Goal: Information Seeking & Learning: Learn about a topic

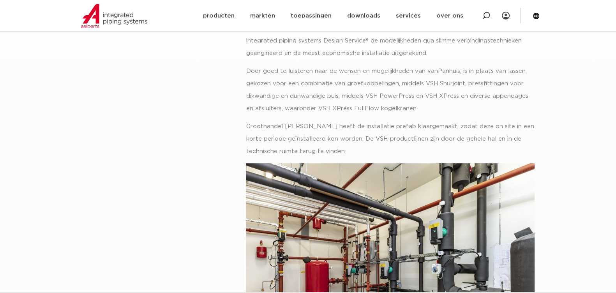
scroll to position [300, 0]
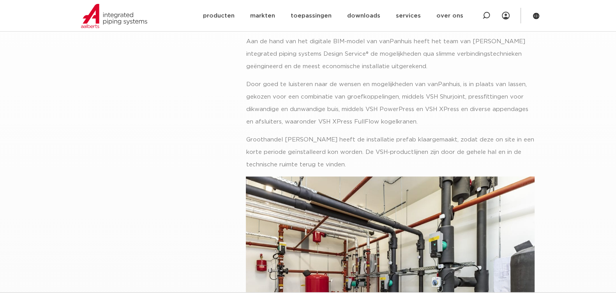
click at [349, 163] on p "Groothandel [PERSON_NAME] heeft de installatie prefab klaargemaakt, zodat deze …" at bounding box center [390, 152] width 289 height 37
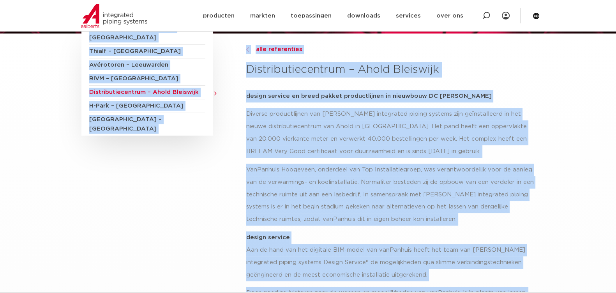
scroll to position [0, 0]
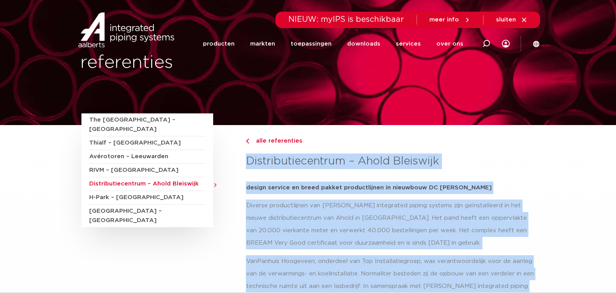
drag, startPoint x: 347, startPoint y: 164, endPoint x: 242, endPoint y: 174, distance: 105.3
copy div "Loremipsumdolorsit – Ametc Adipiscin elitse doeiusm te incid utlabo etdoloremag…"
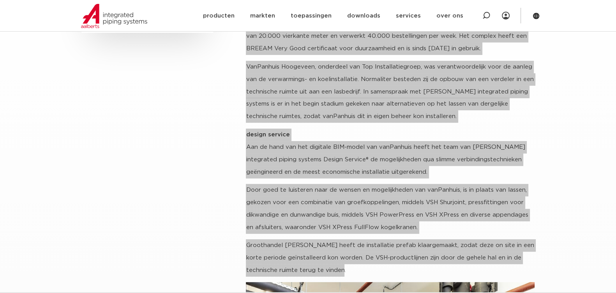
scroll to position [48, 0]
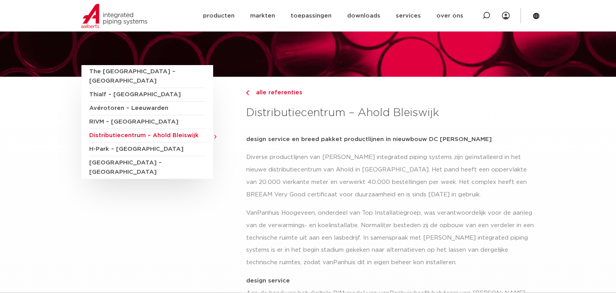
click at [528, 98] on div "alle referenties" at bounding box center [390, 102] width 289 height 28
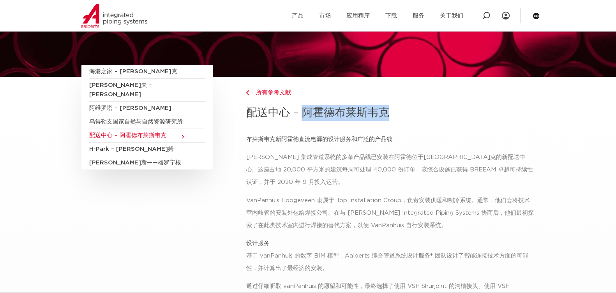
drag, startPoint x: 301, startPoint y: 111, endPoint x: 395, endPoint y: 112, distance: 94.7
click at [395, 112] on h3 "配送中心 – 阿霍德布莱斯韦克" at bounding box center [390, 113] width 289 height 16
copy font "阿霍德布莱斯韦克"
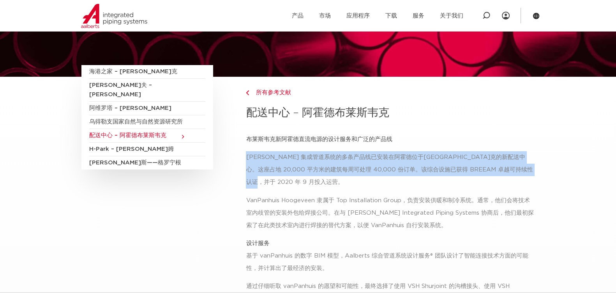
drag, startPoint x: 244, startPoint y: 157, endPoint x: 314, endPoint y: 178, distance: 73.4
copy font "[PERSON_NAME] 集成管道系统的多条产品线已安装在阿霍德位于[GEOGRAPHIC_DATA]克的新配送中心。这座占地 20,000 平方米的建筑每…"
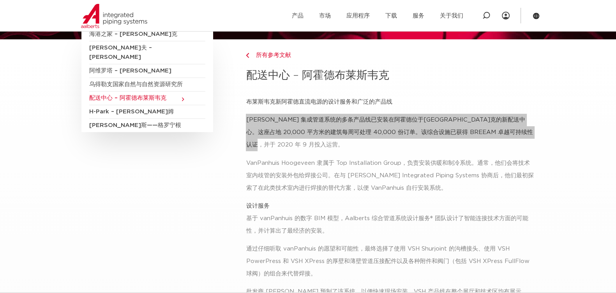
scroll to position [0, 0]
